Goal: Information Seeking & Learning: Learn about a topic

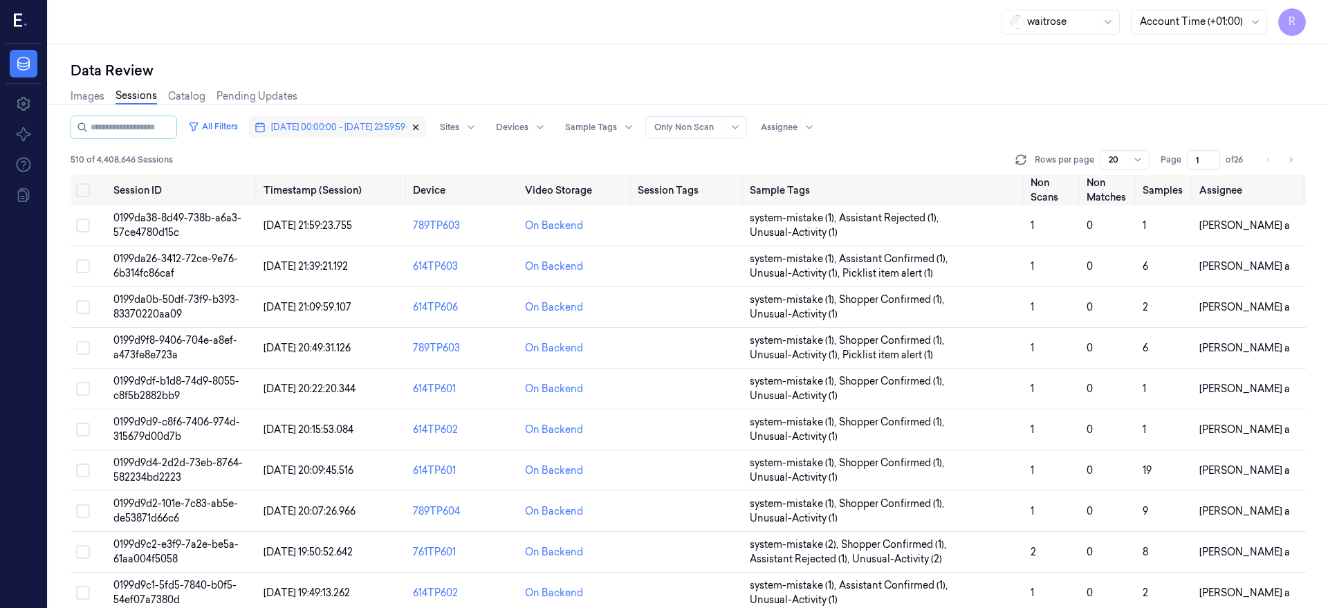
click at [421, 127] on icon "button" at bounding box center [416, 127] width 10 height 10
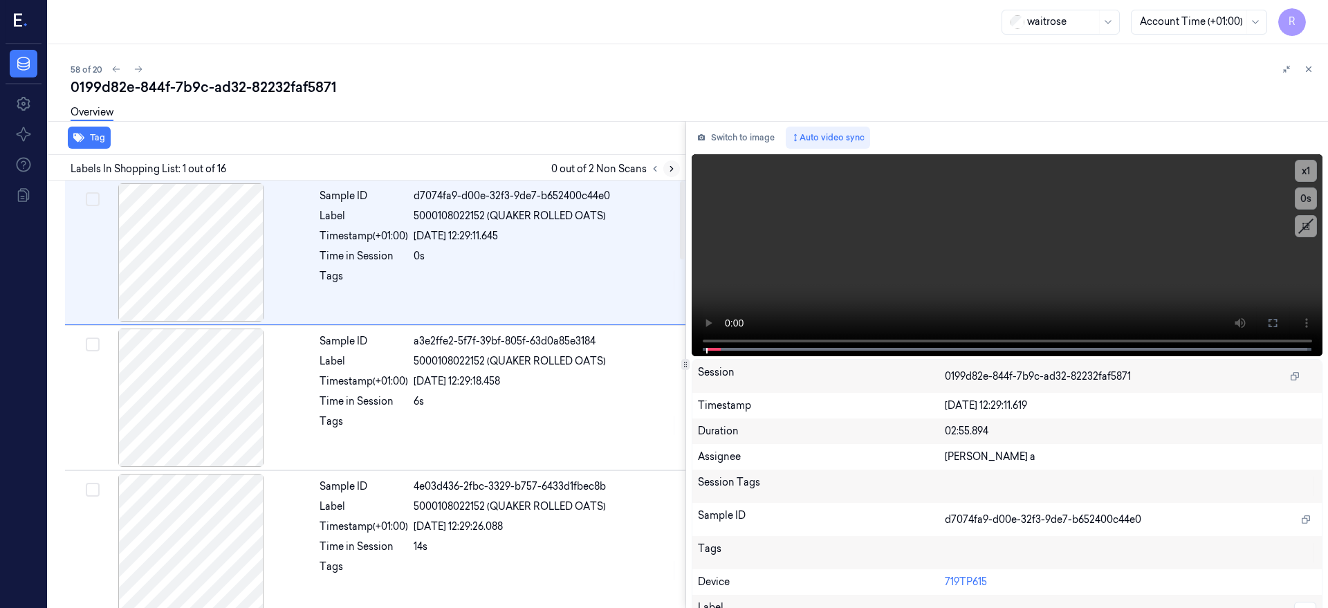
click at [677, 168] on icon at bounding box center [672, 169] width 10 height 10
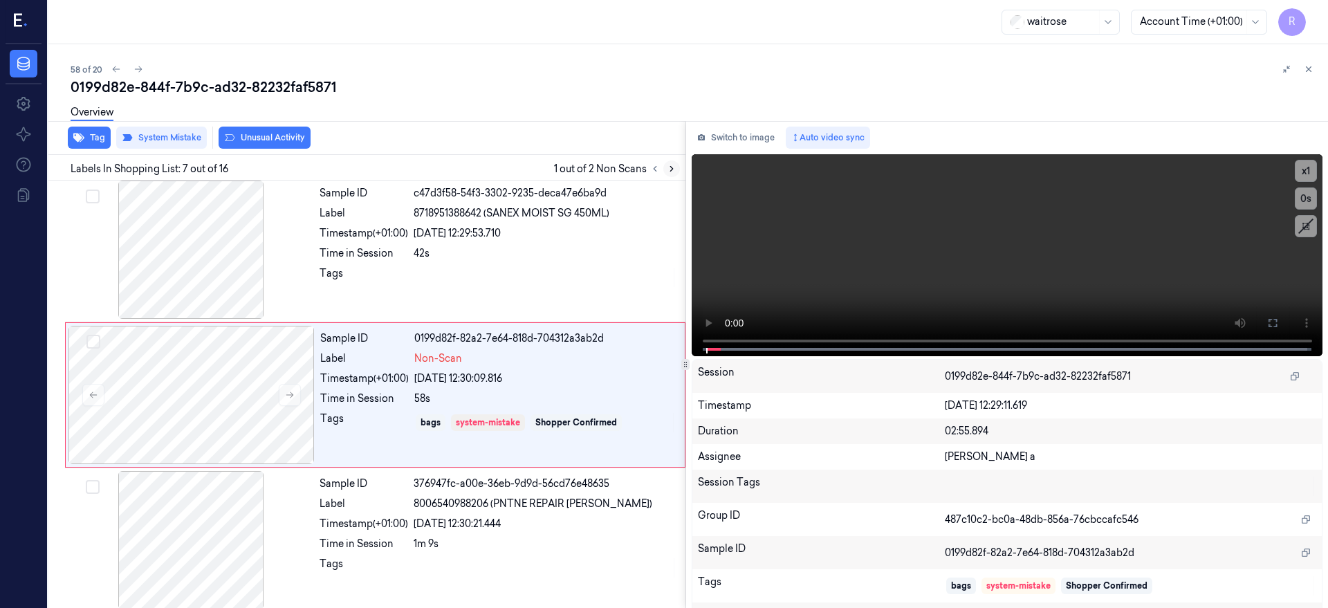
scroll to position [730, 0]
click at [185, 406] on div at bounding box center [191, 394] width 246 height 138
click at [292, 394] on icon at bounding box center [290, 395] width 8 height 6
click at [677, 164] on icon at bounding box center [672, 169] width 10 height 10
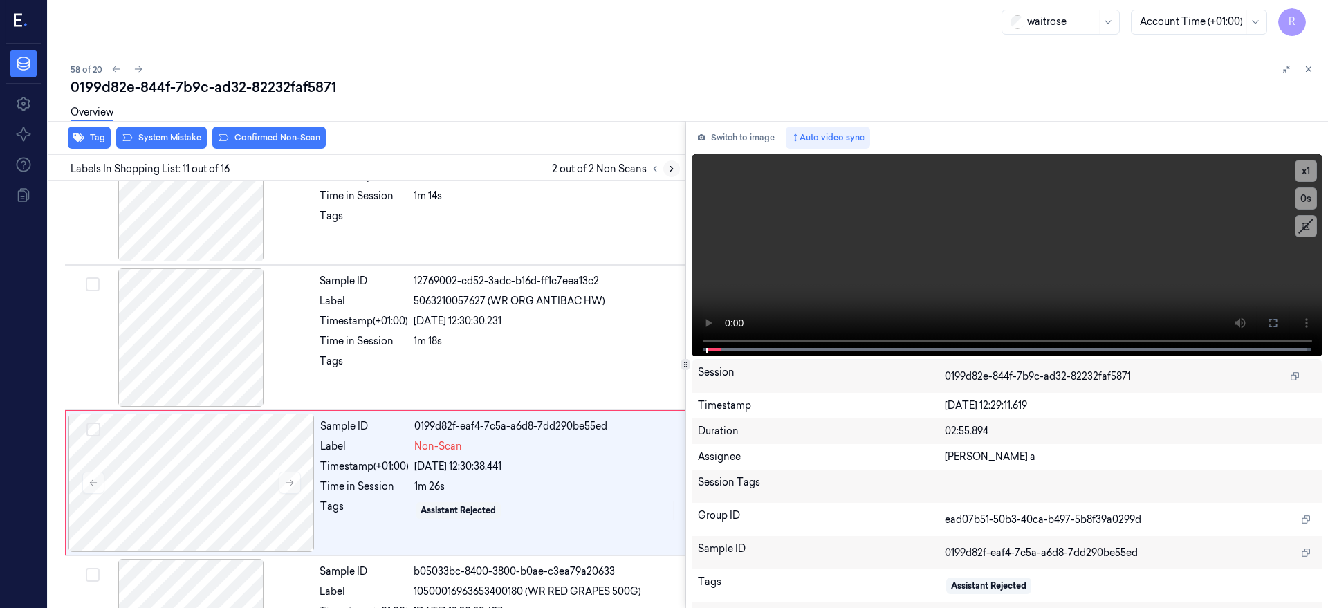
scroll to position [1311, 0]
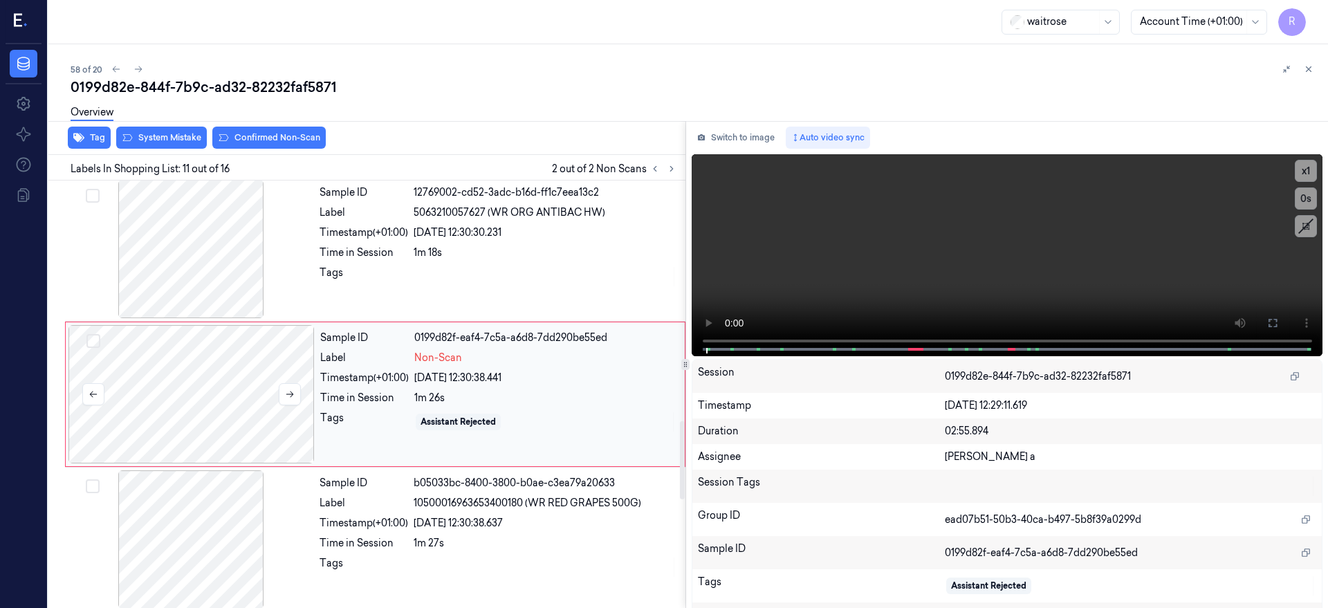
click at [181, 421] on div at bounding box center [191, 394] width 246 height 138
click at [293, 392] on icon at bounding box center [290, 394] width 10 height 10
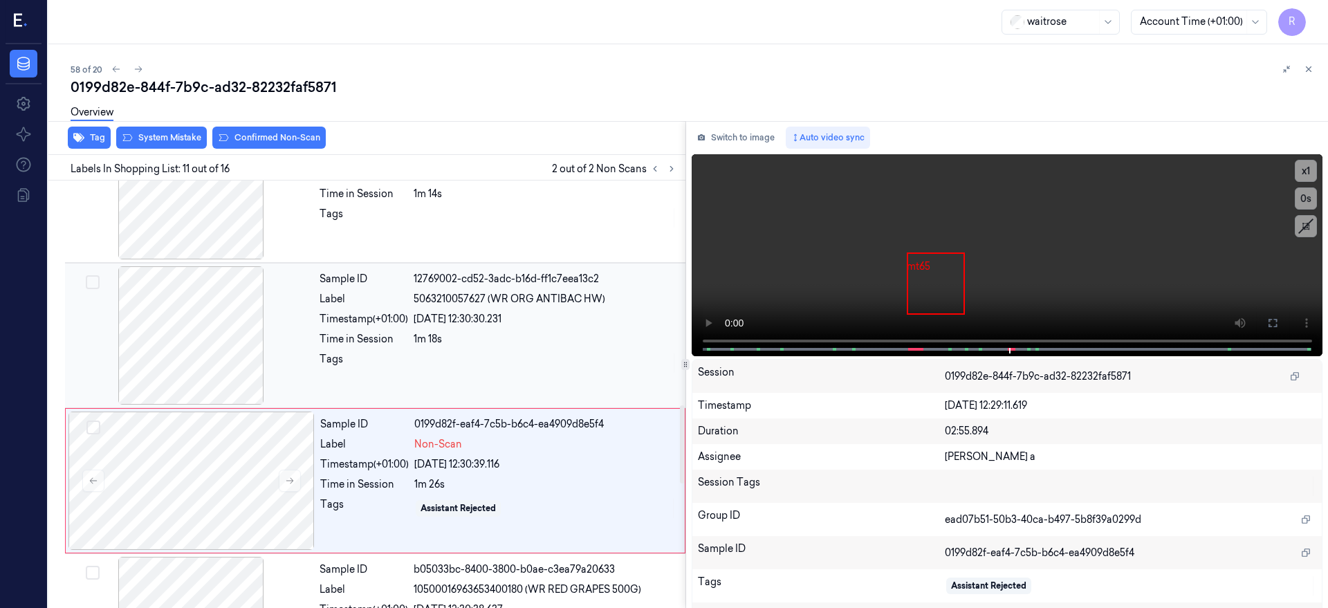
click at [231, 375] on div at bounding box center [191, 335] width 246 height 138
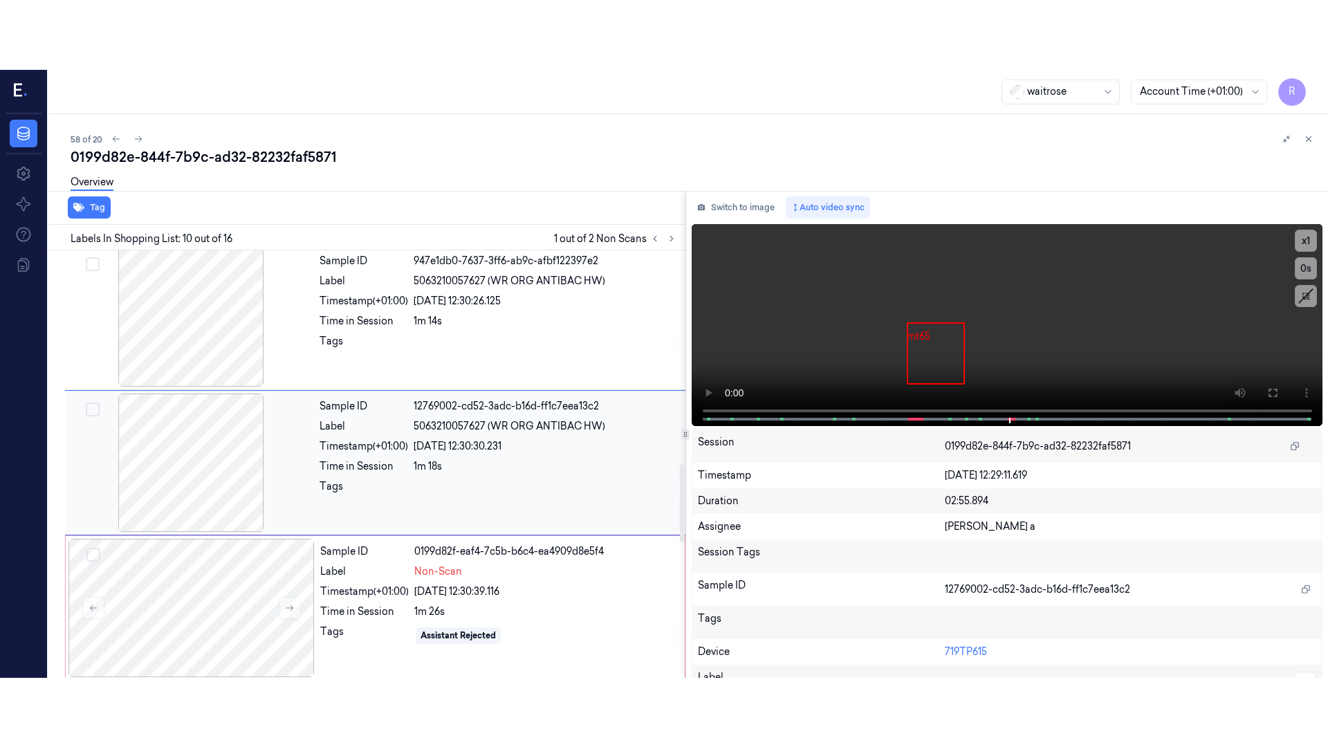
scroll to position [1166, 0]
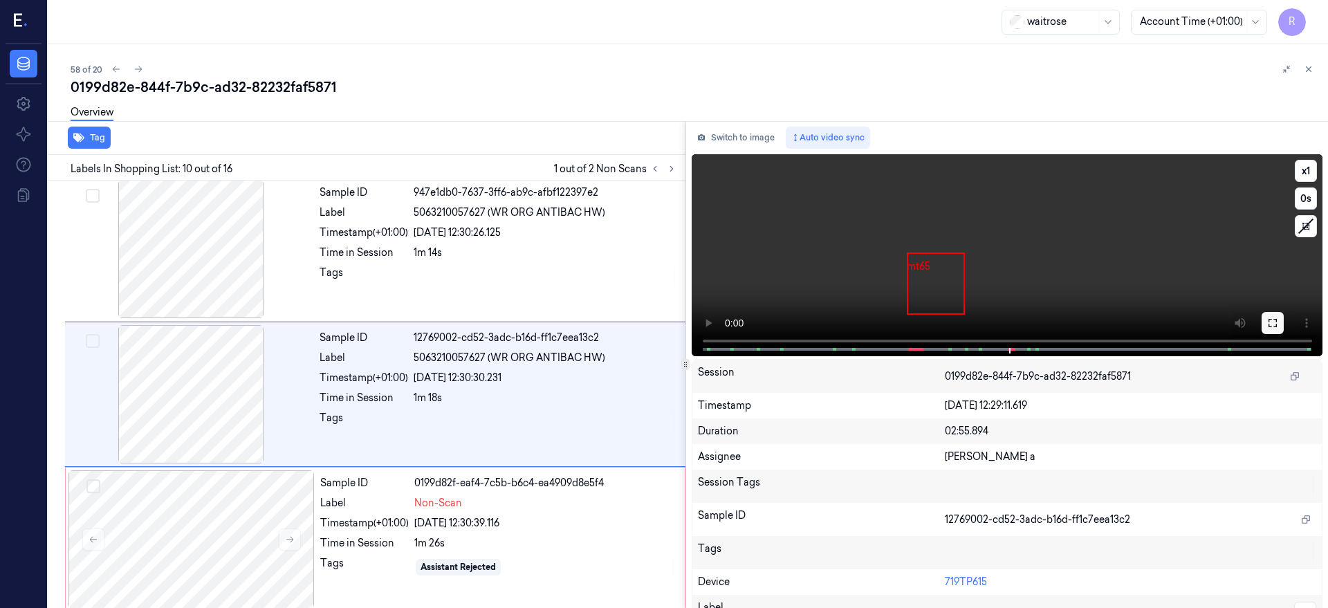
click at [1277, 320] on icon at bounding box center [1273, 323] width 8 height 8
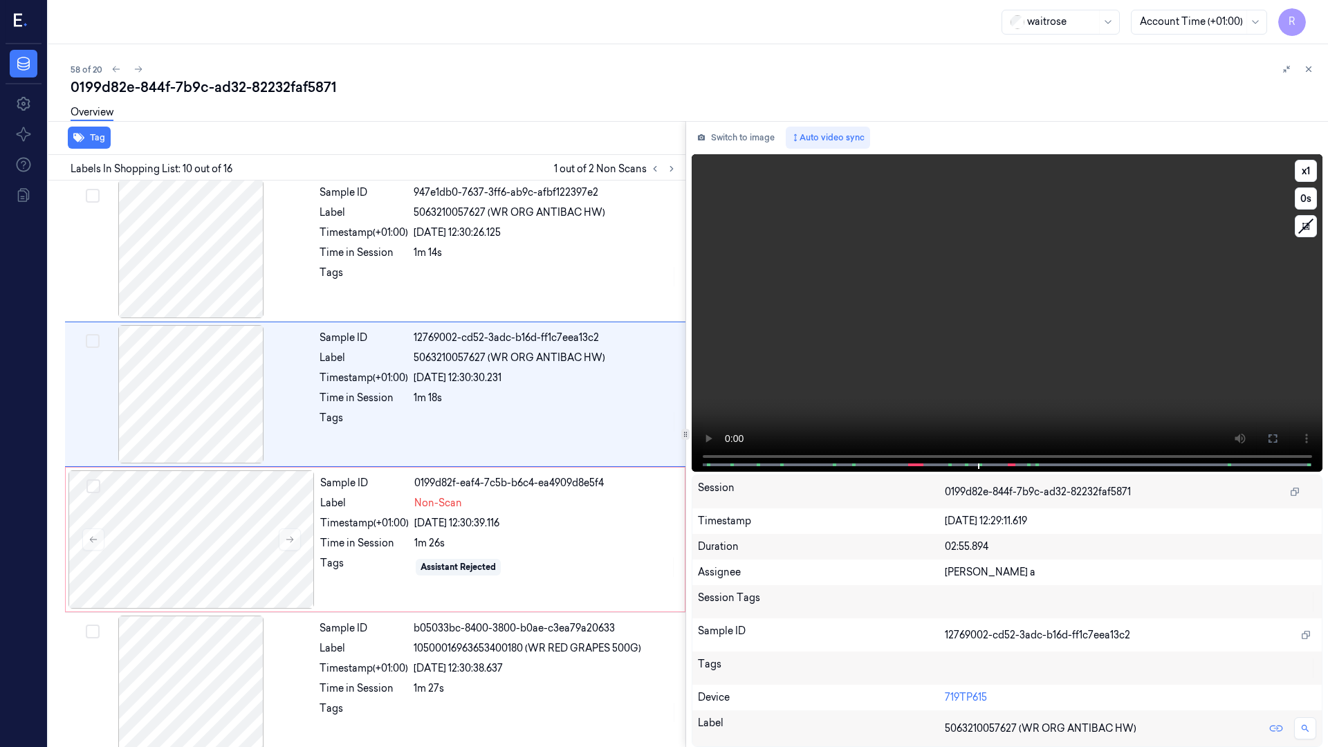
scroll to position [1096, 0]
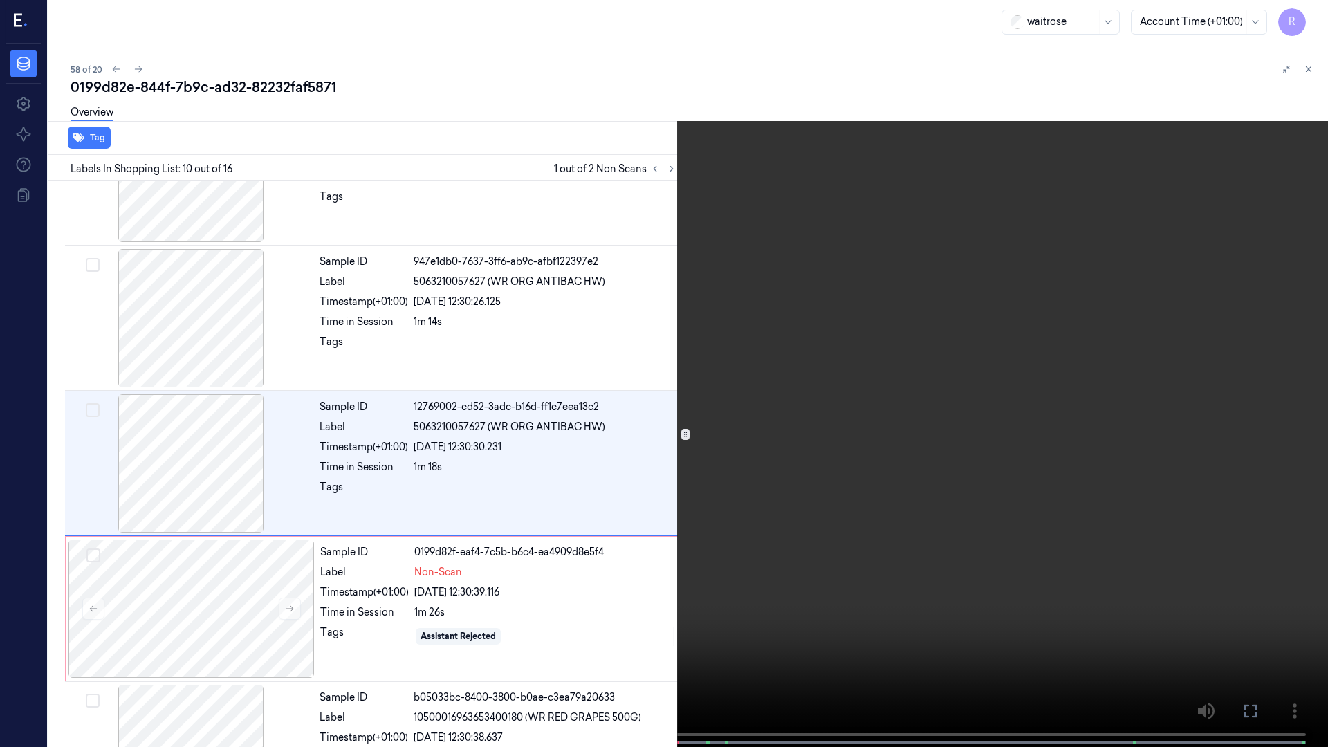
click at [685, 346] on video at bounding box center [664, 375] width 1328 height 750
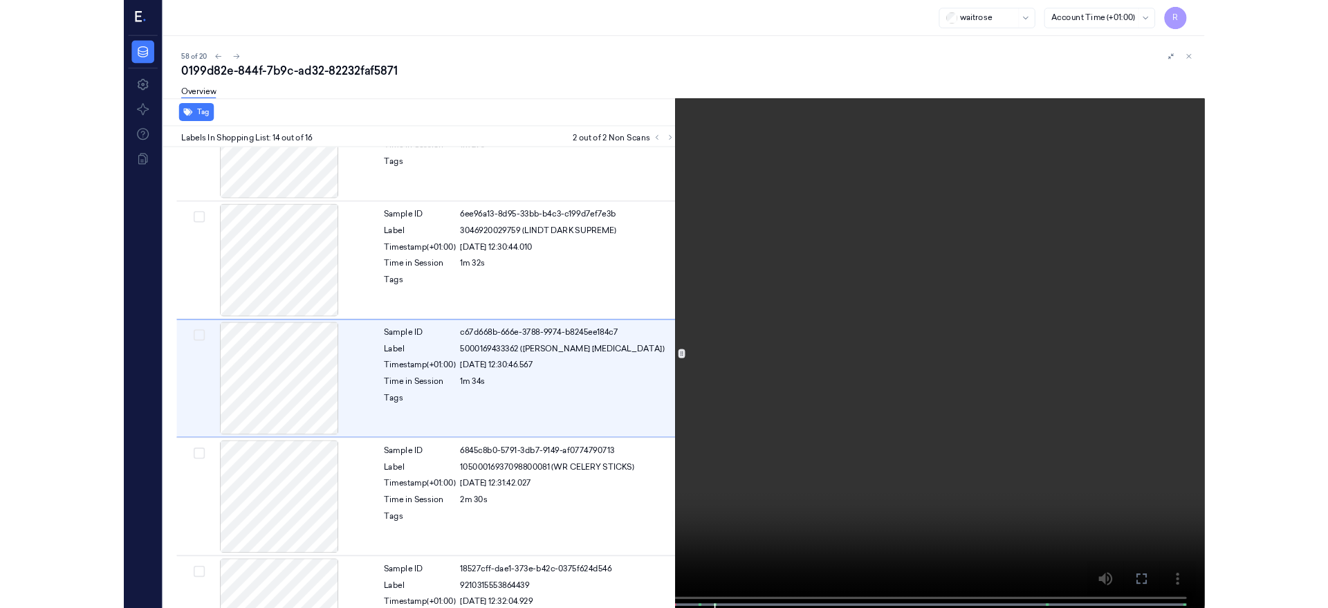
scroll to position [1678, 0]
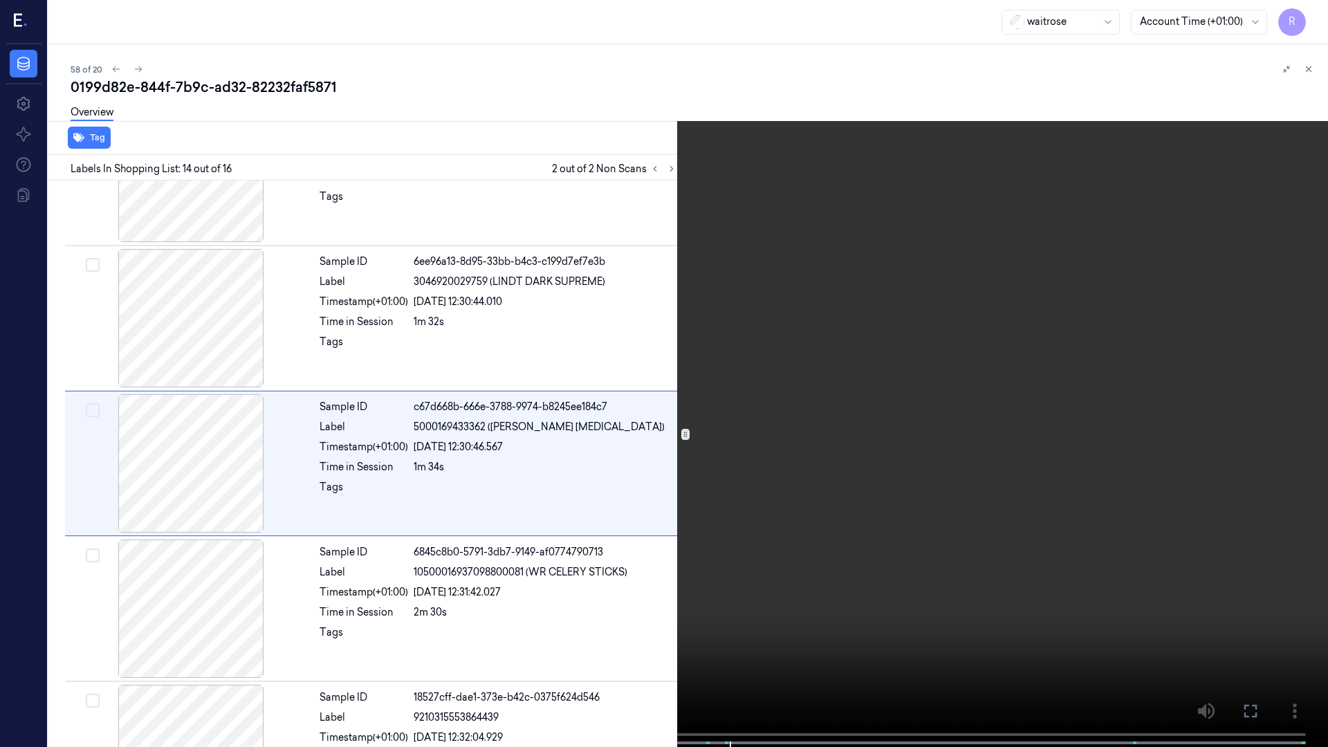
click at [769, 440] on video at bounding box center [664, 375] width 1328 height 750
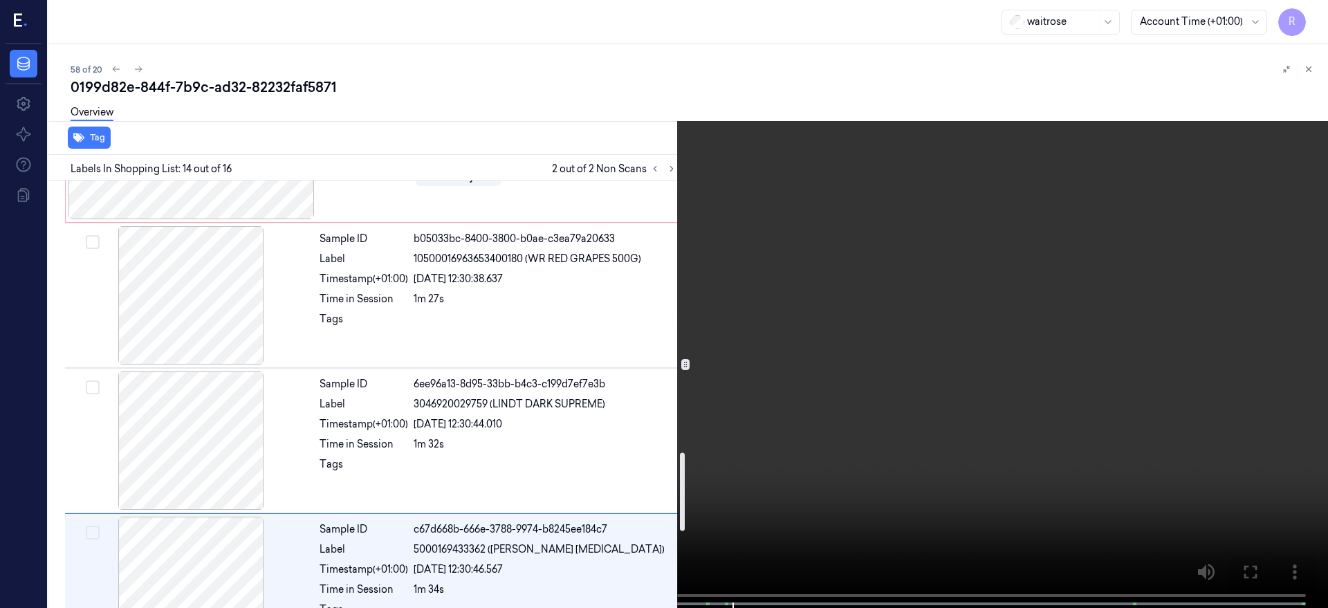
scroll to position [1382, 0]
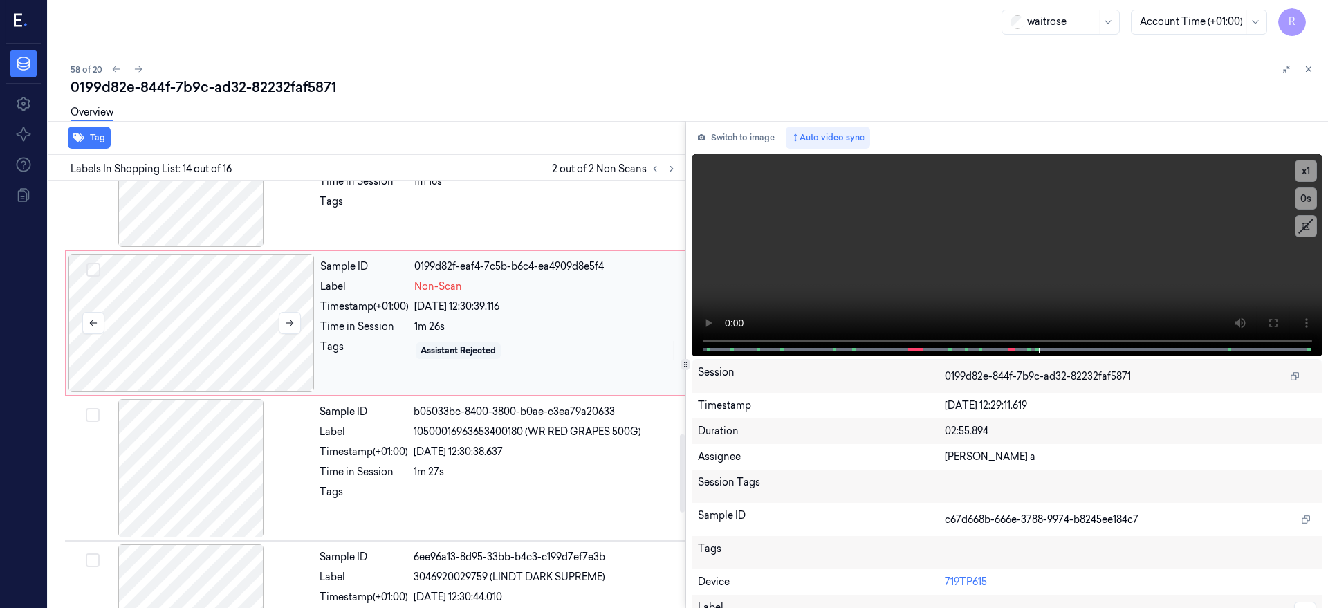
click at [183, 325] on div at bounding box center [191, 323] width 246 height 138
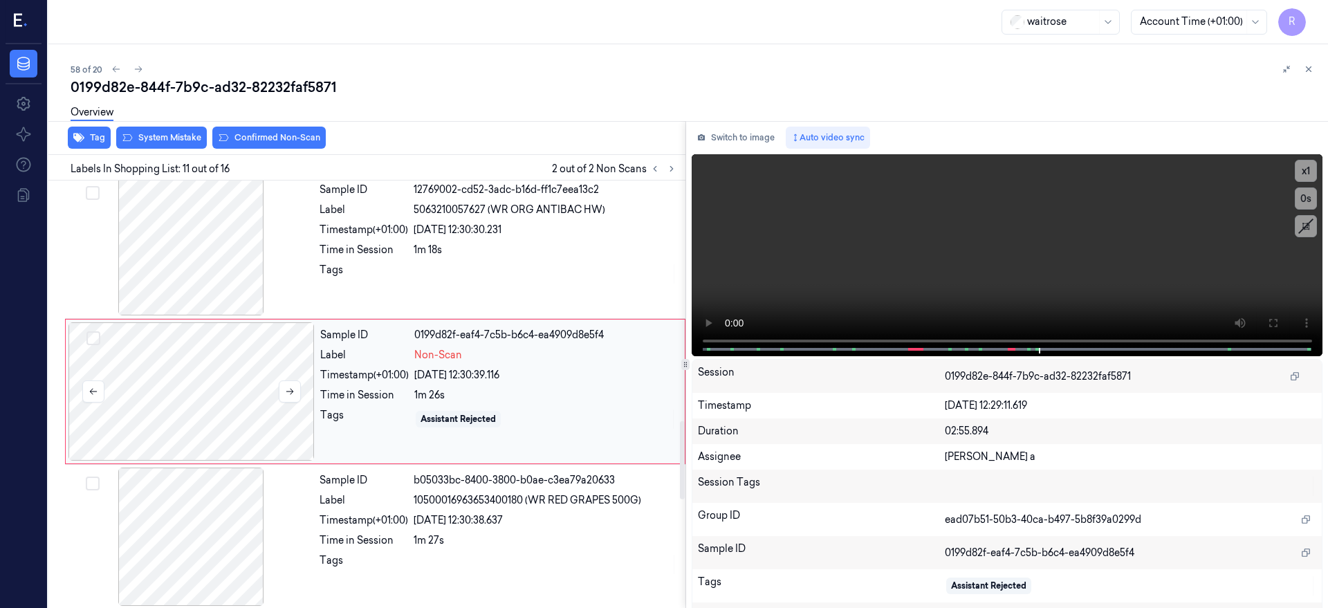
scroll to position [1311, 0]
click at [290, 399] on button at bounding box center [290, 394] width 22 height 22
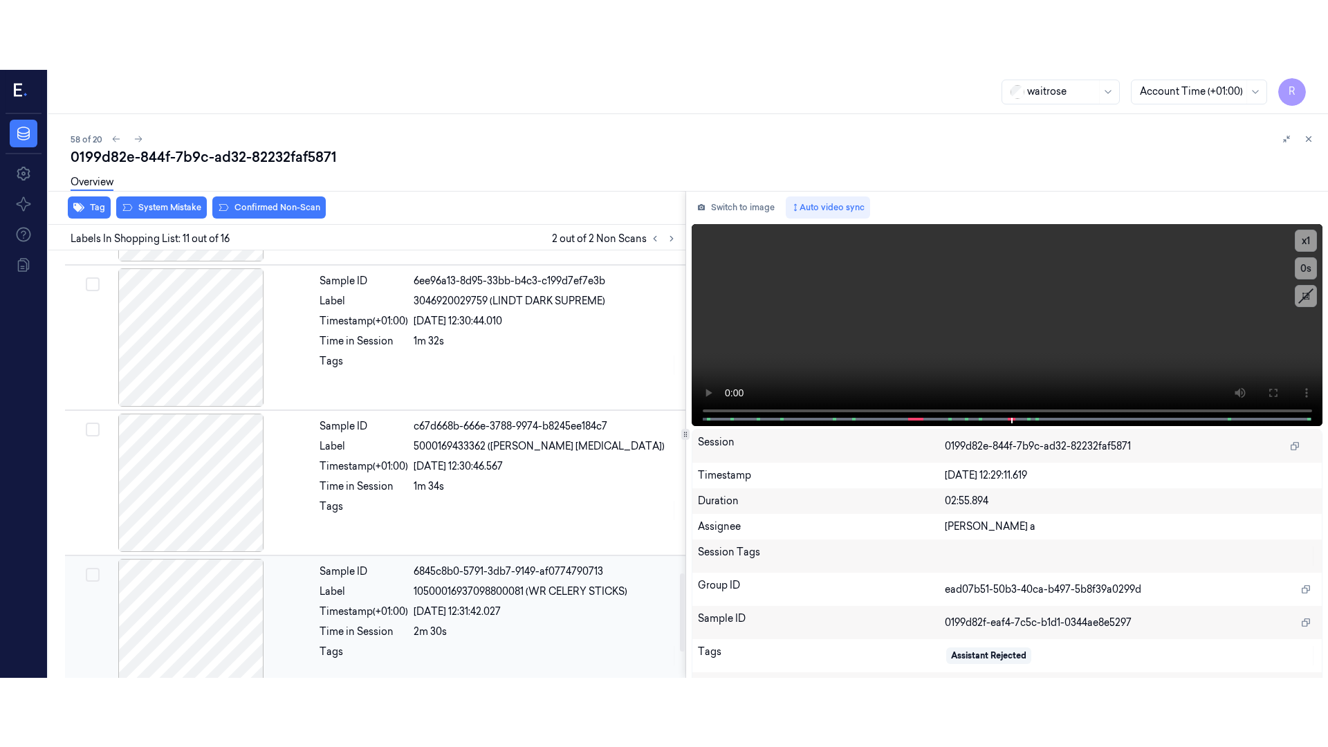
scroll to position [1901, 0]
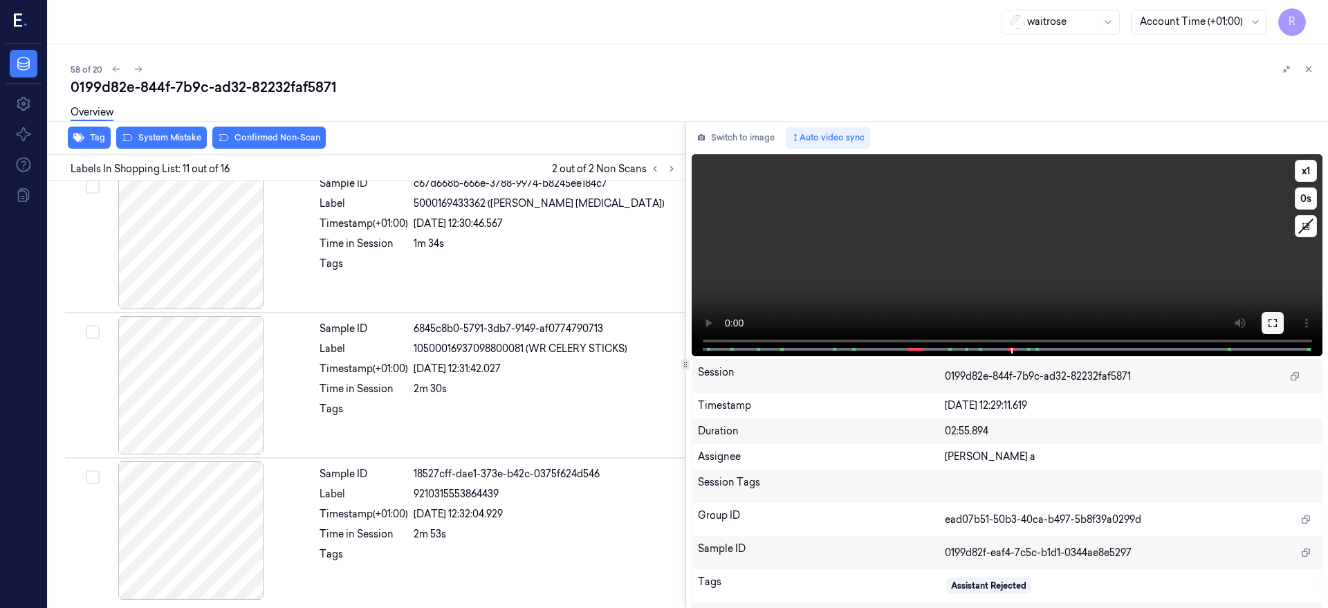
click at [1278, 327] on icon at bounding box center [1272, 323] width 11 height 11
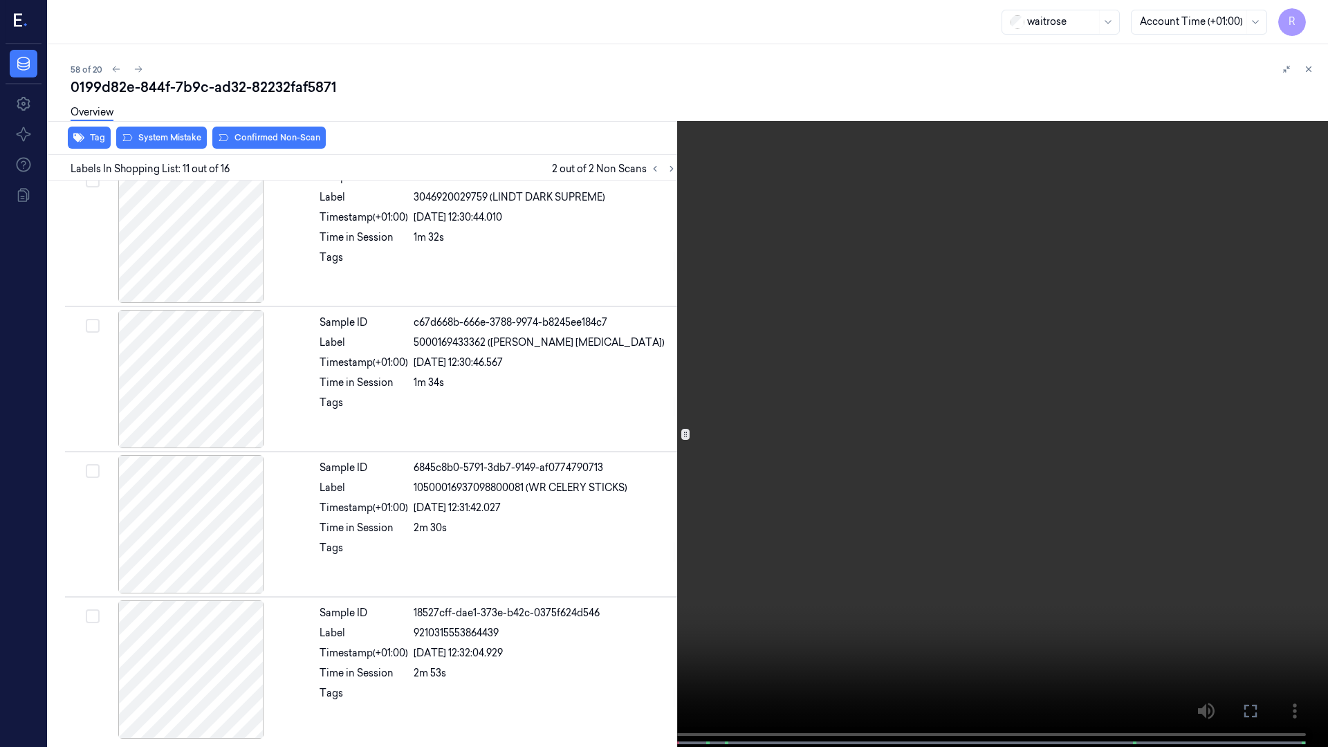
click at [703, 347] on video at bounding box center [664, 375] width 1328 height 750
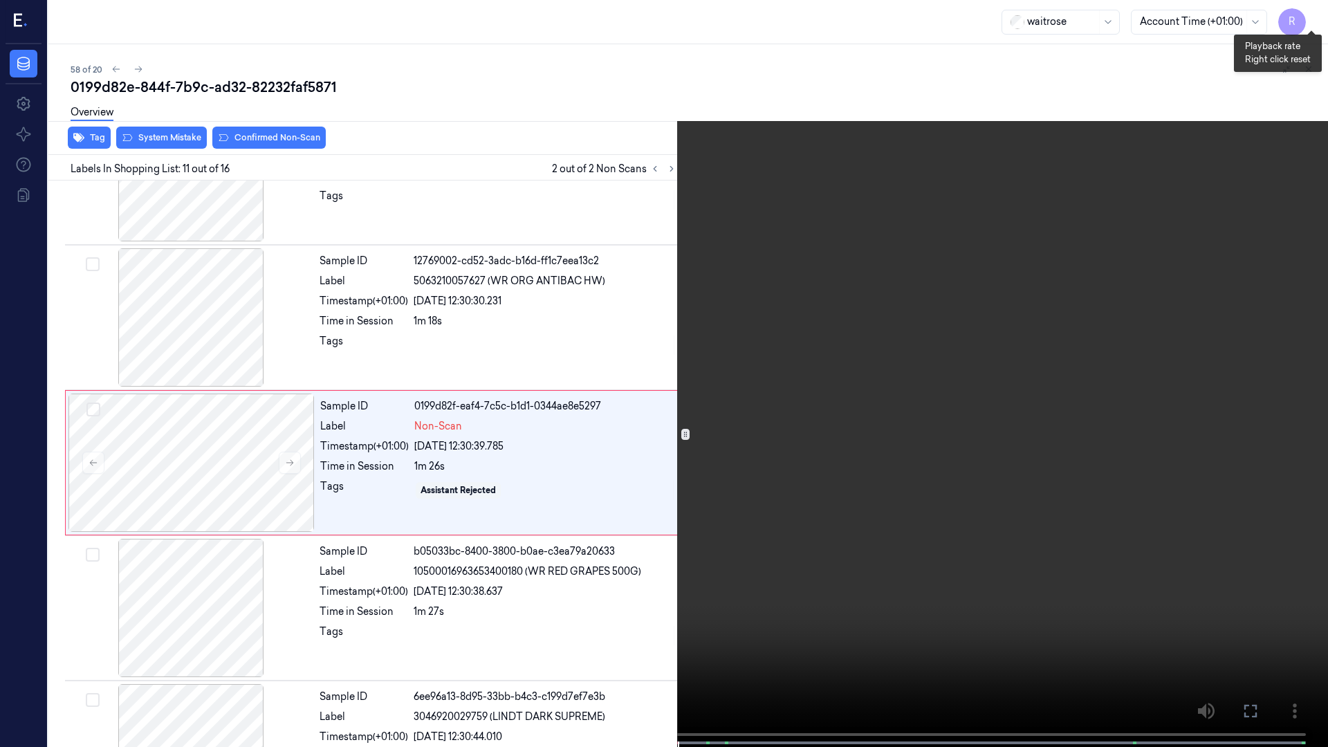
scroll to position [1242, 0]
click at [1314, 10] on button "x 1" at bounding box center [1312, 17] width 22 height 22
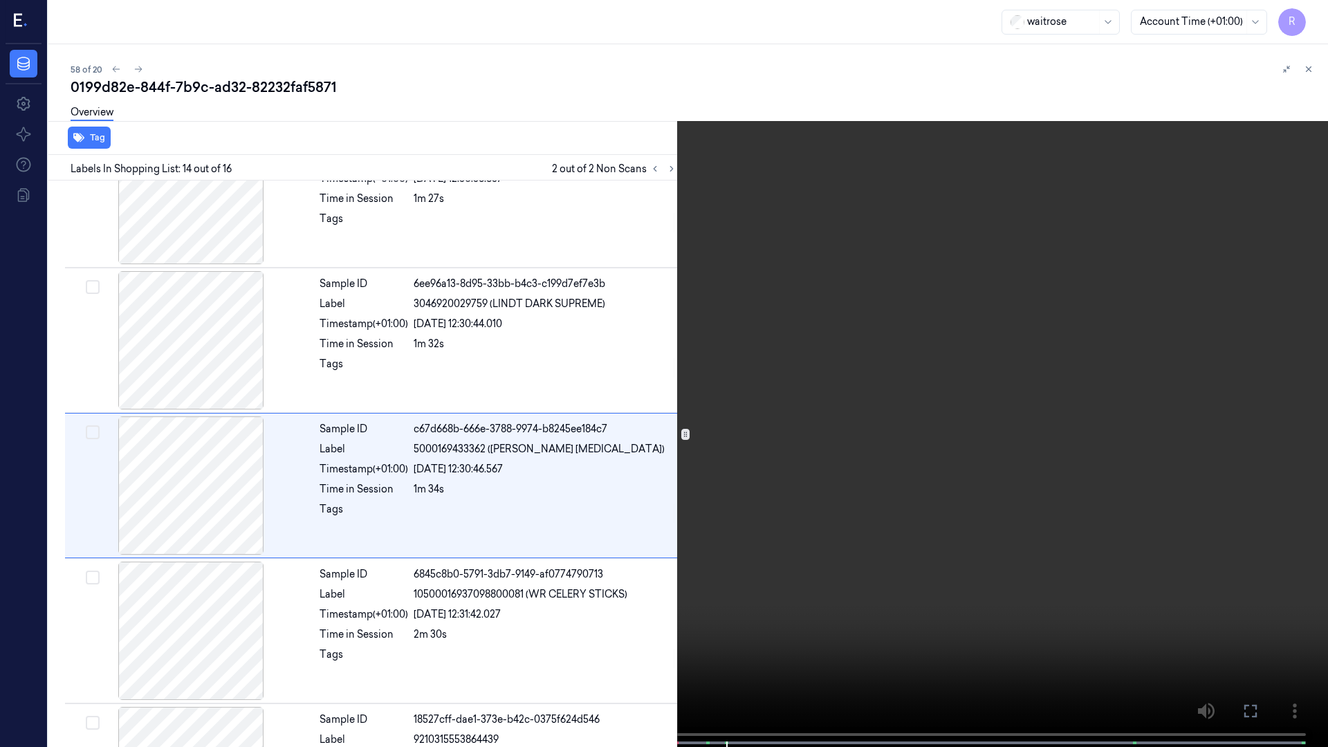
scroll to position [1678, 0]
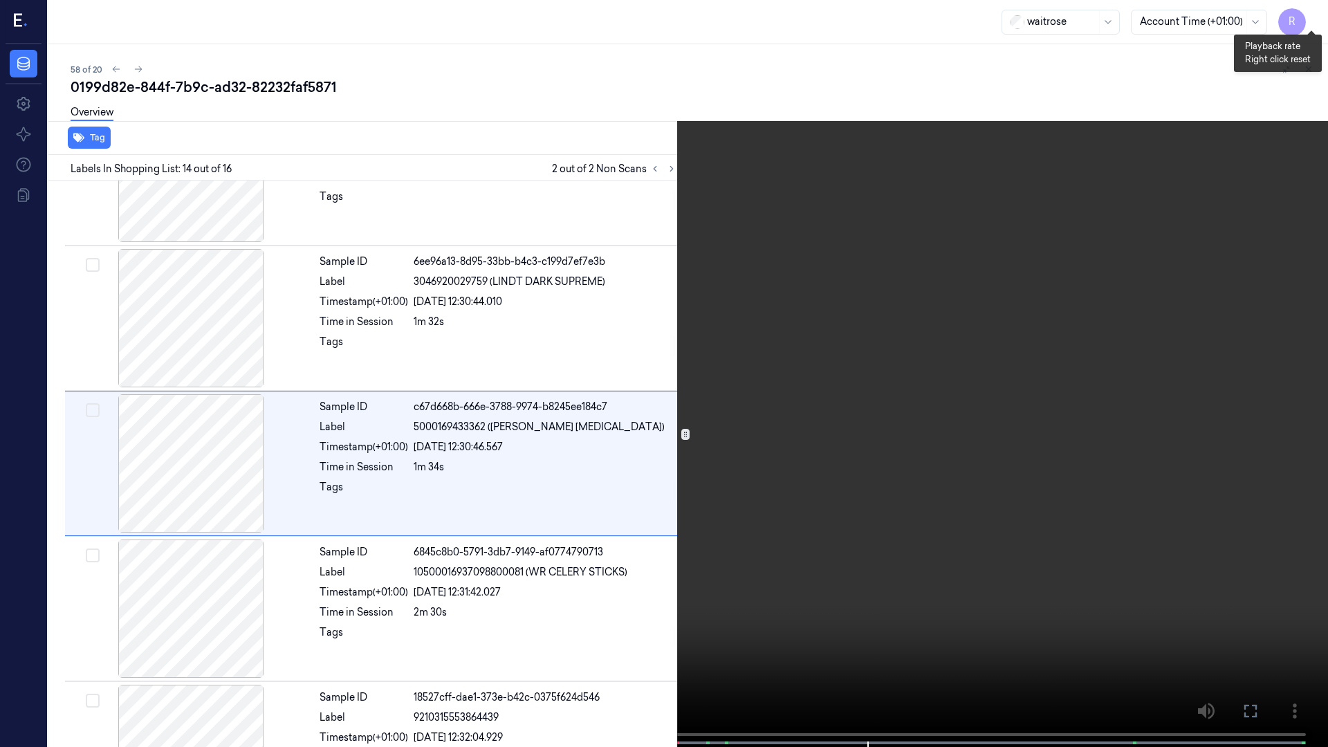
click at [1311, 19] on button "x 2" at bounding box center [1312, 17] width 22 height 22
click at [1314, 21] on button "x 4" at bounding box center [1312, 17] width 22 height 22
click at [1314, 21] on button "x 1" at bounding box center [1312, 17] width 22 height 22
click at [484, 187] on video at bounding box center [664, 375] width 1328 height 750
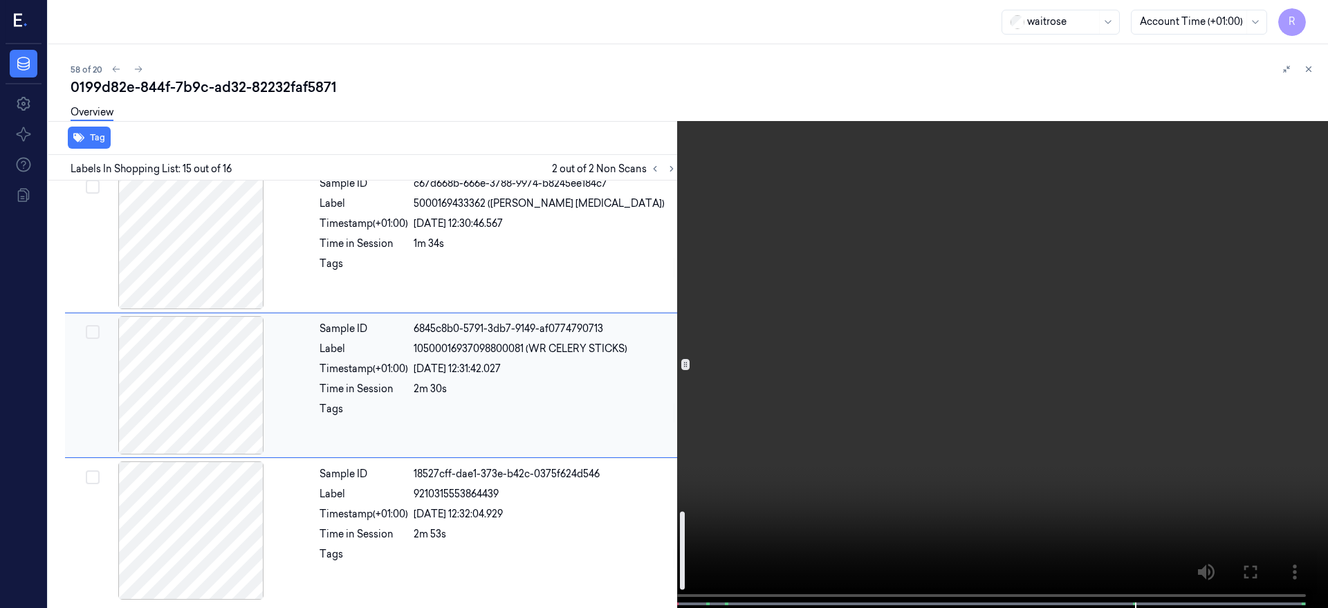
scroll to position [1555, 0]
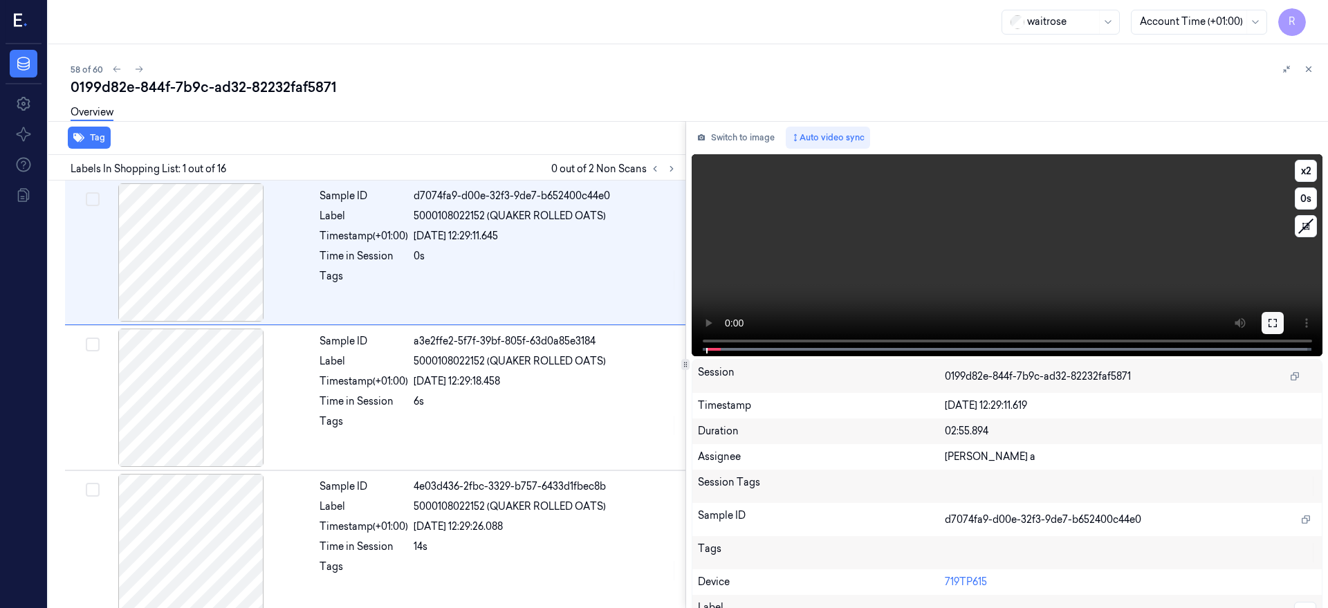
click at [1278, 325] on icon at bounding box center [1272, 323] width 11 height 11
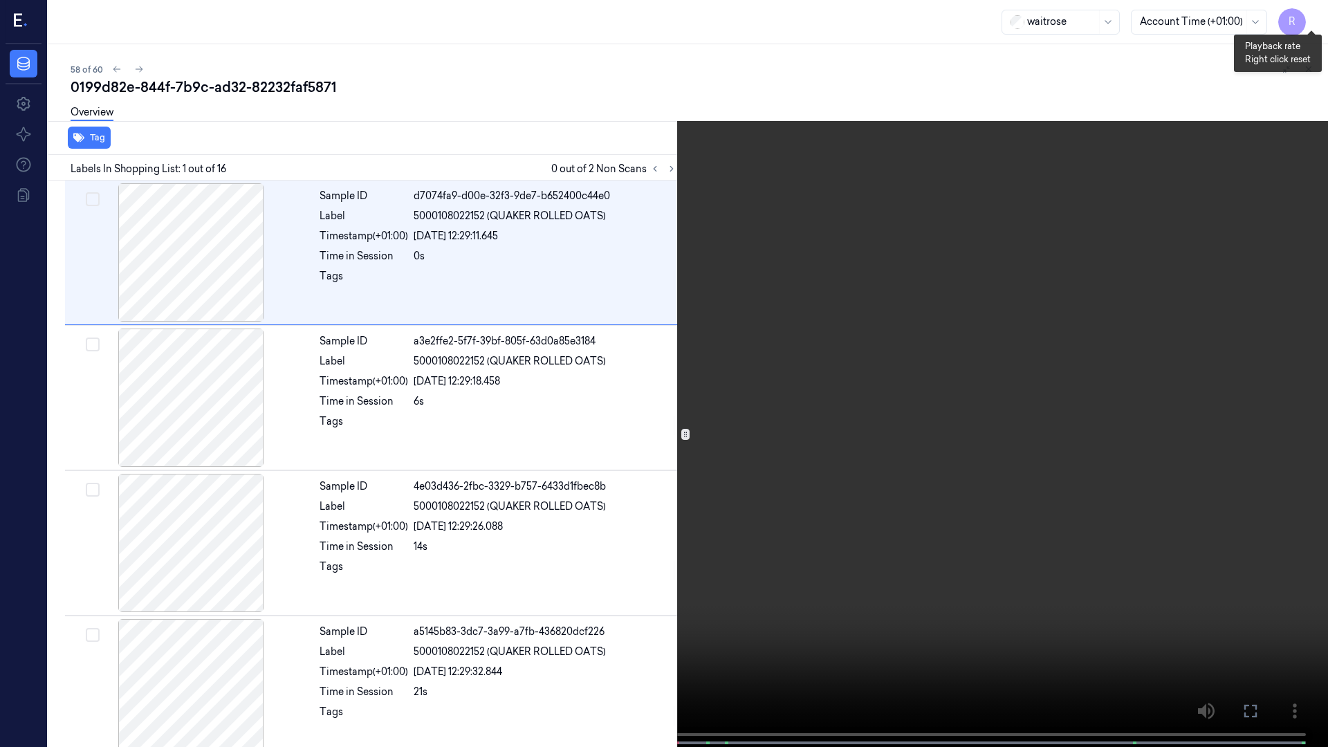
click at [1308, 17] on button "x 2" at bounding box center [1312, 17] width 22 height 22
click at [1311, 11] on button "x 4" at bounding box center [1312, 17] width 22 height 22
click at [796, 389] on video at bounding box center [664, 375] width 1328 height 750
click at [327, 405] on video at bounding box center [664, 375] width 1328 height 750
